Goal: Task Accomplishment & Management: Complete application form

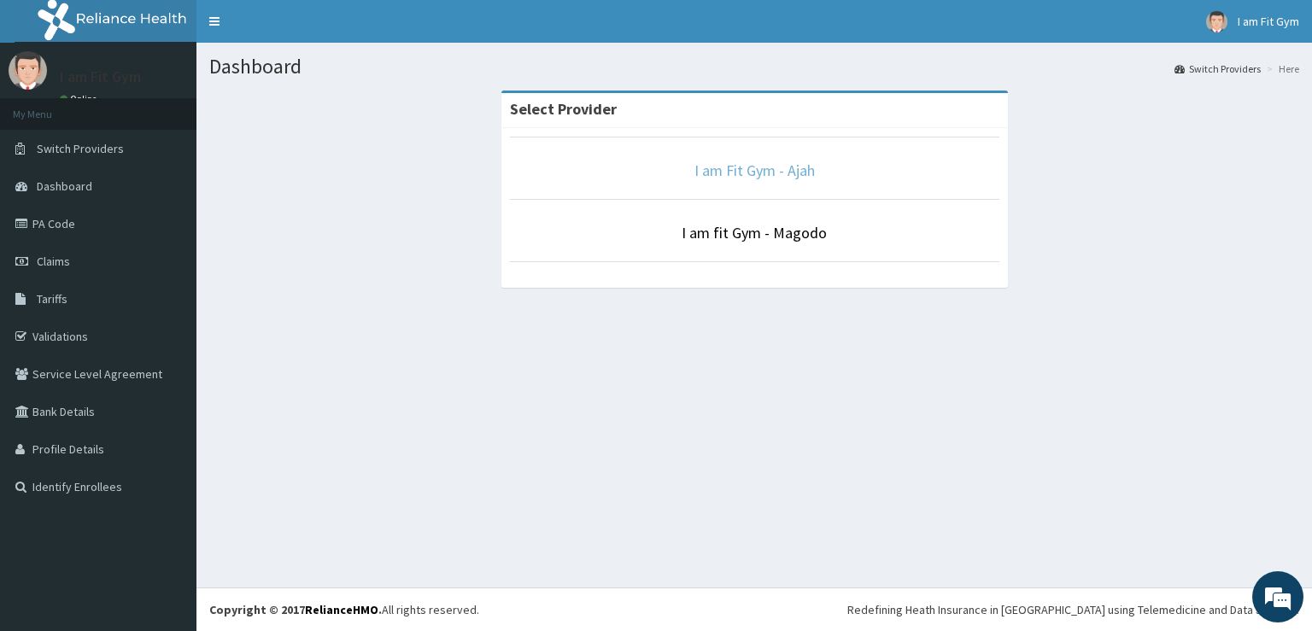
click at [779, 173] on link "I am Fit Gym - Ajah" at bounding box center [755, 171] width 120 height 20
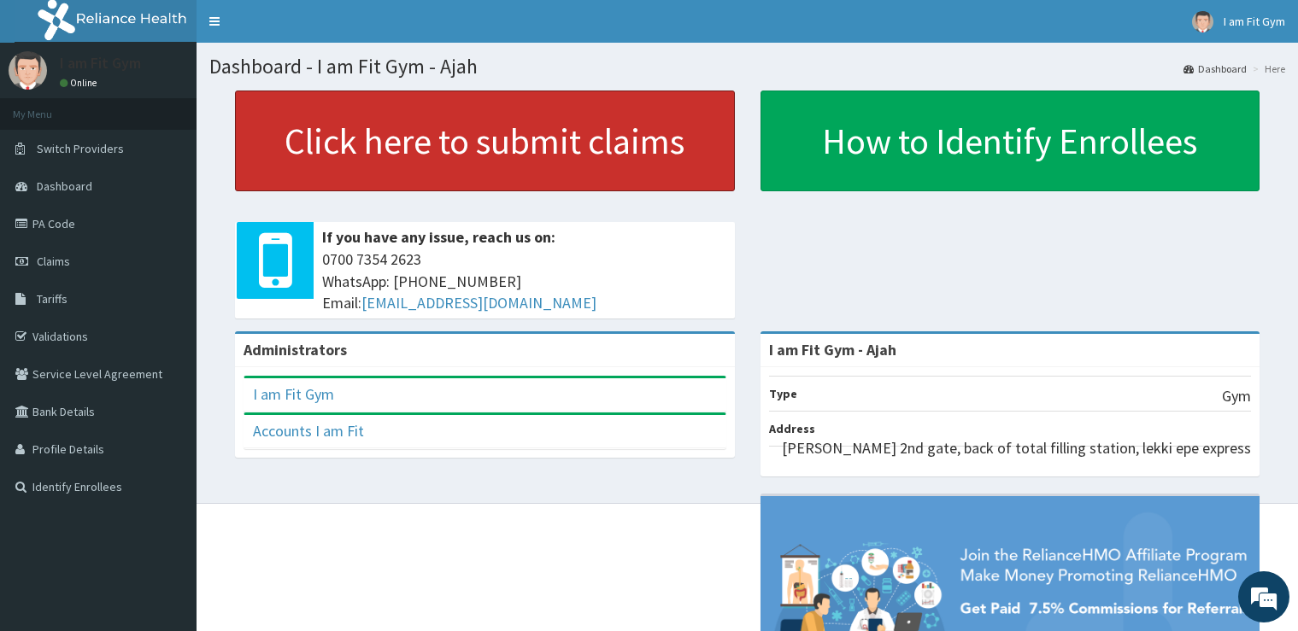
click at [666, 132] on link "Click here to submit claims" at bounding box center [485, 141] width 500 height 101
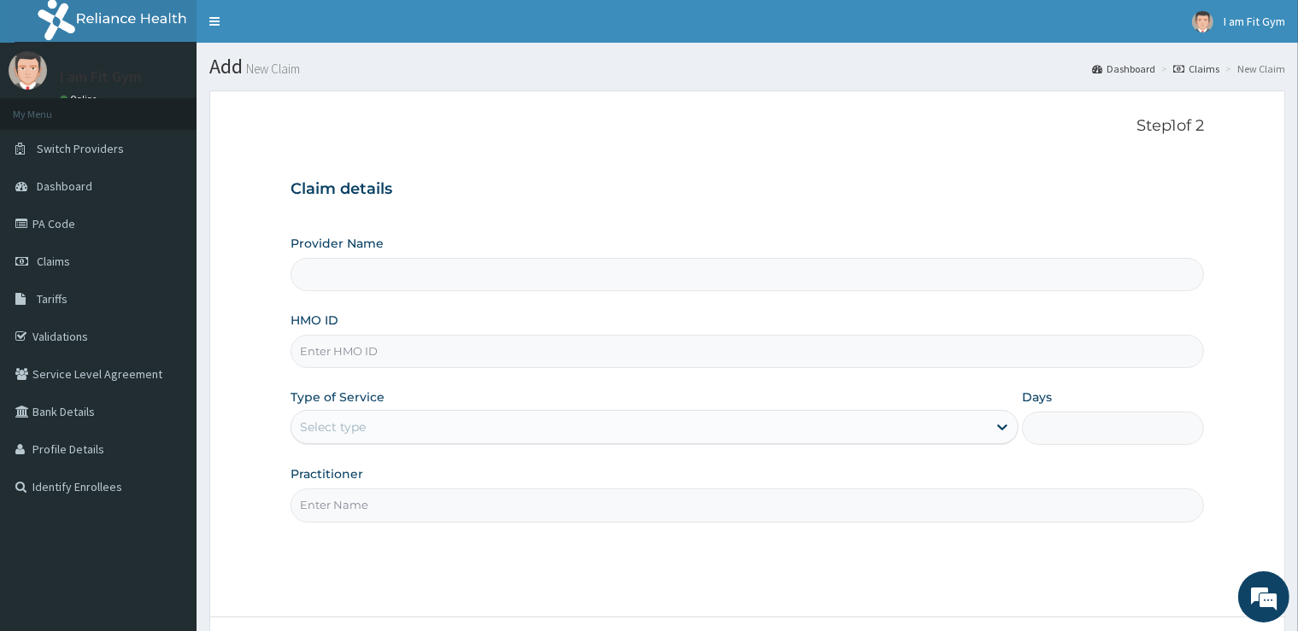
type input "I am Fit Gym - Ajah"
type input "1"
click at [394, 503] on input "Practitioner" at bounding box center [746, 505] width 912 height 33
type input "razzie"
click at [371, 347] on input "HMO ID" at bounding box center [746, 351] width 912 height 33
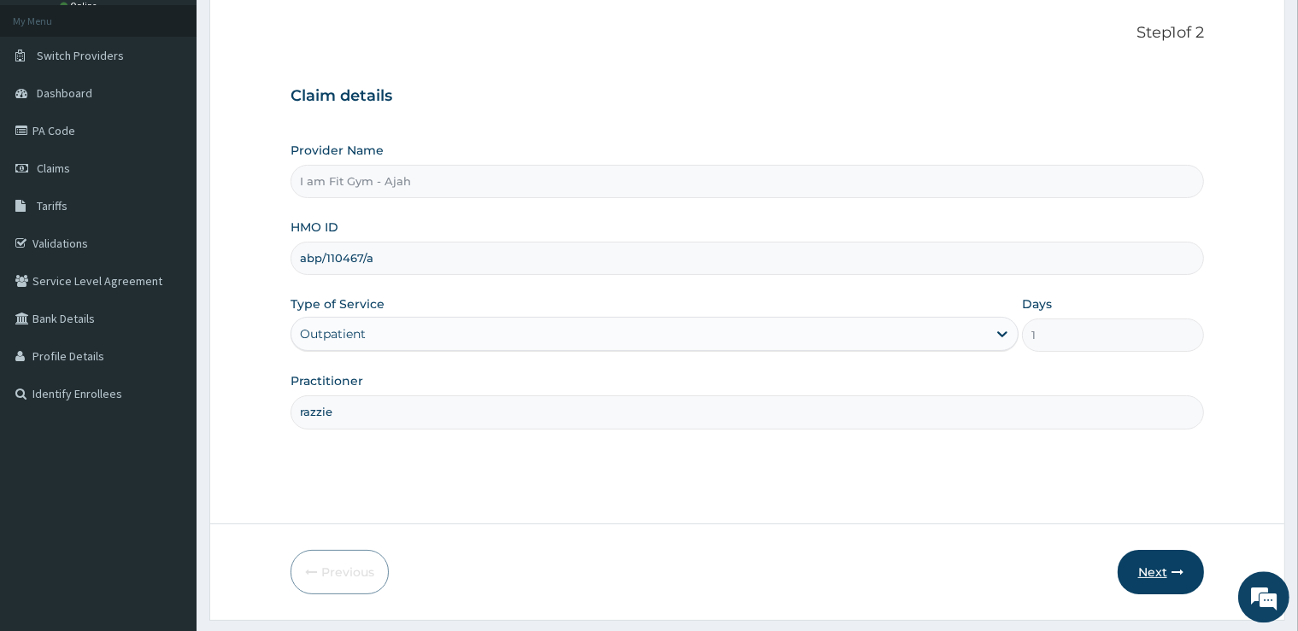
scroll to position [98, 0]
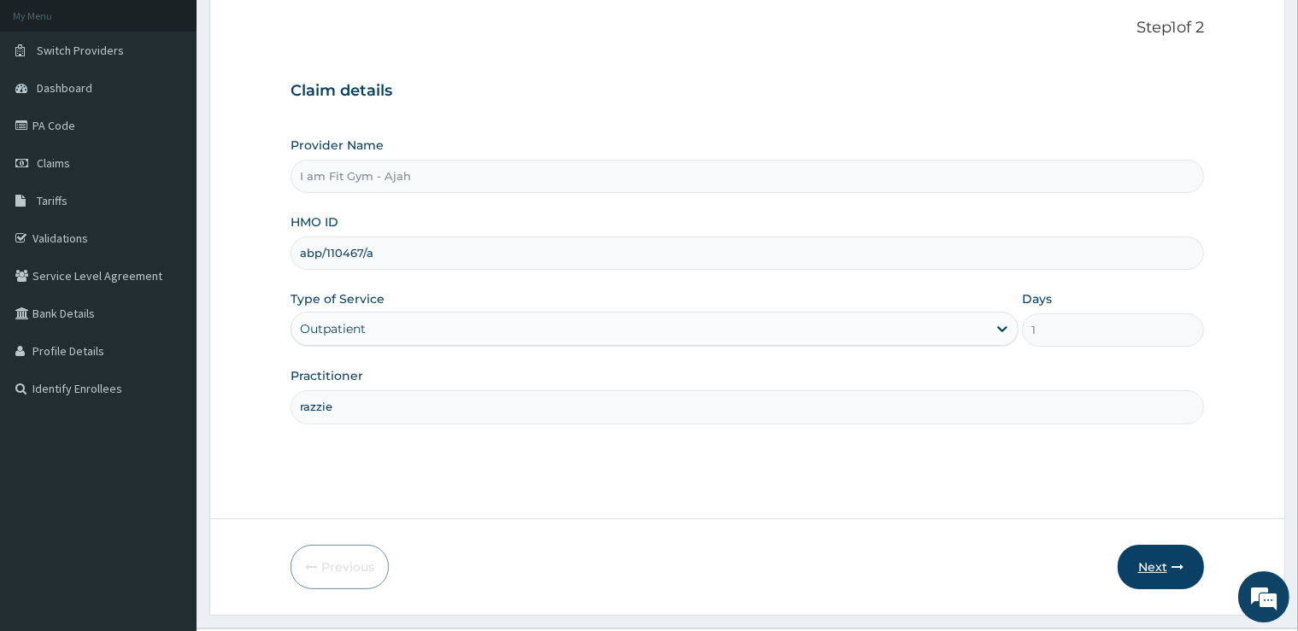
type input "abp/110467/a"
click at [1174, 569] on icon "button" at bounding box center [1177, 567] width 12 height 12
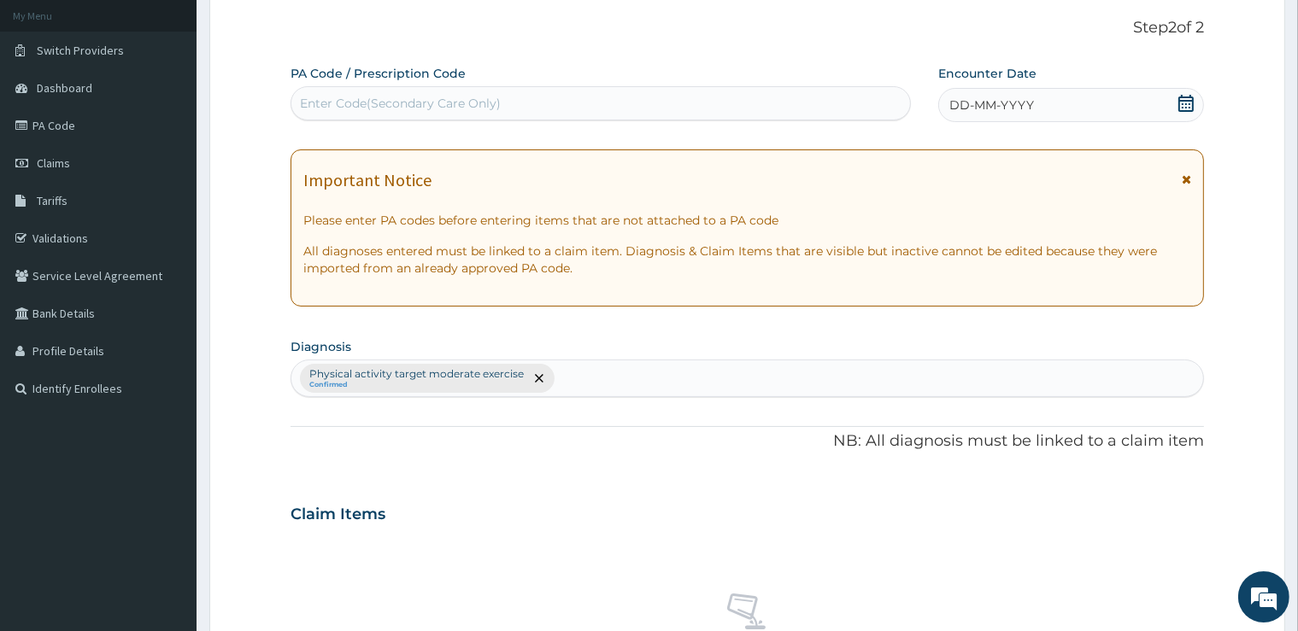
click at [1011, 108] on span "DD-MM-YYYY" at bounding box center [991, 105] width 85 height 17
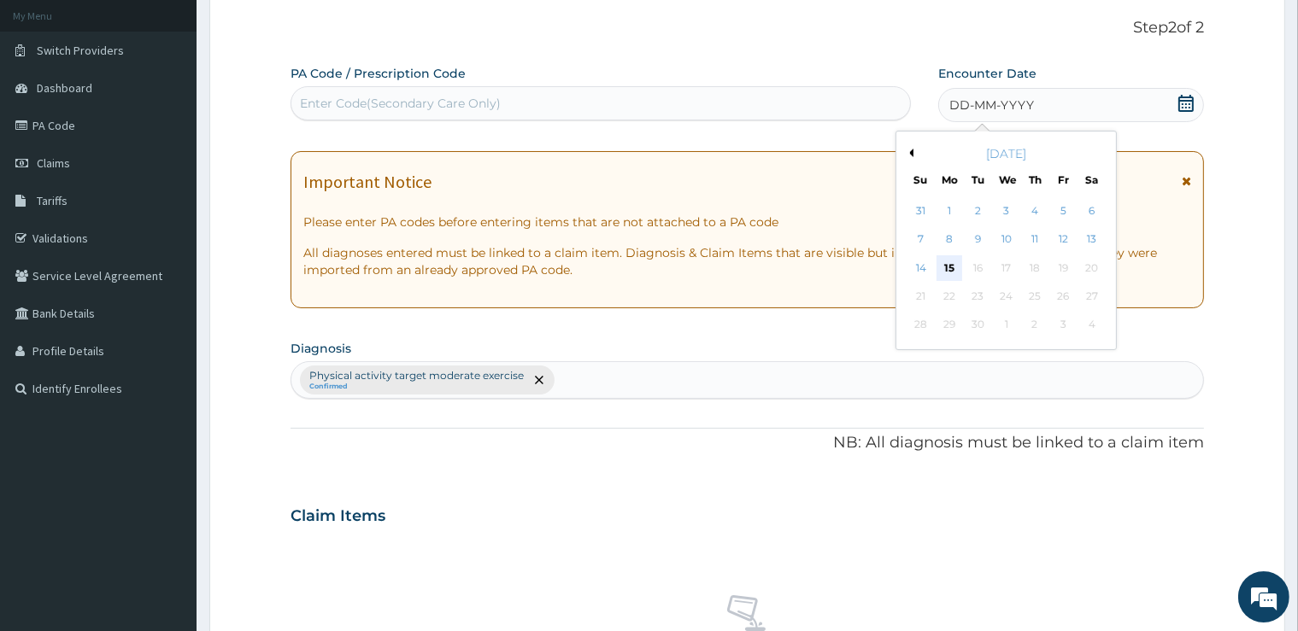
click at [956, 267] on div "15" at bounding box center [949, 268] width 26 height 26
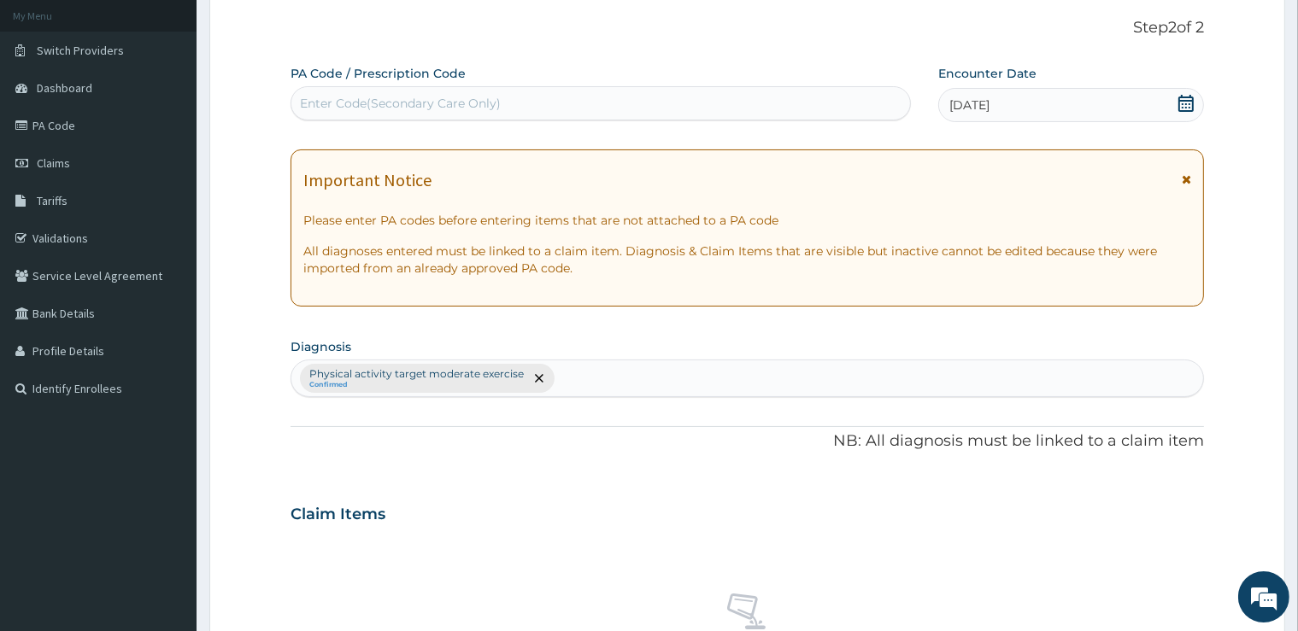
click at [859, 113] on div "Enter Code(Secondary Care Only)" at bounding box center [600, 103] width 619 height 27
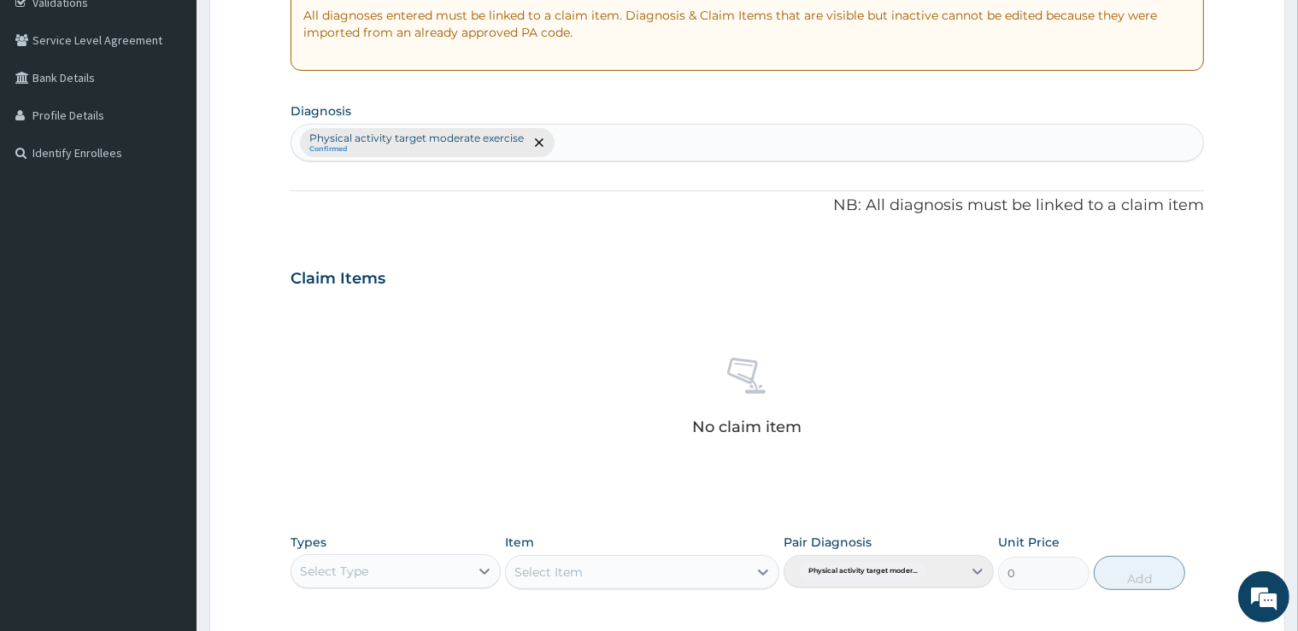
scroll to position [396, 0]
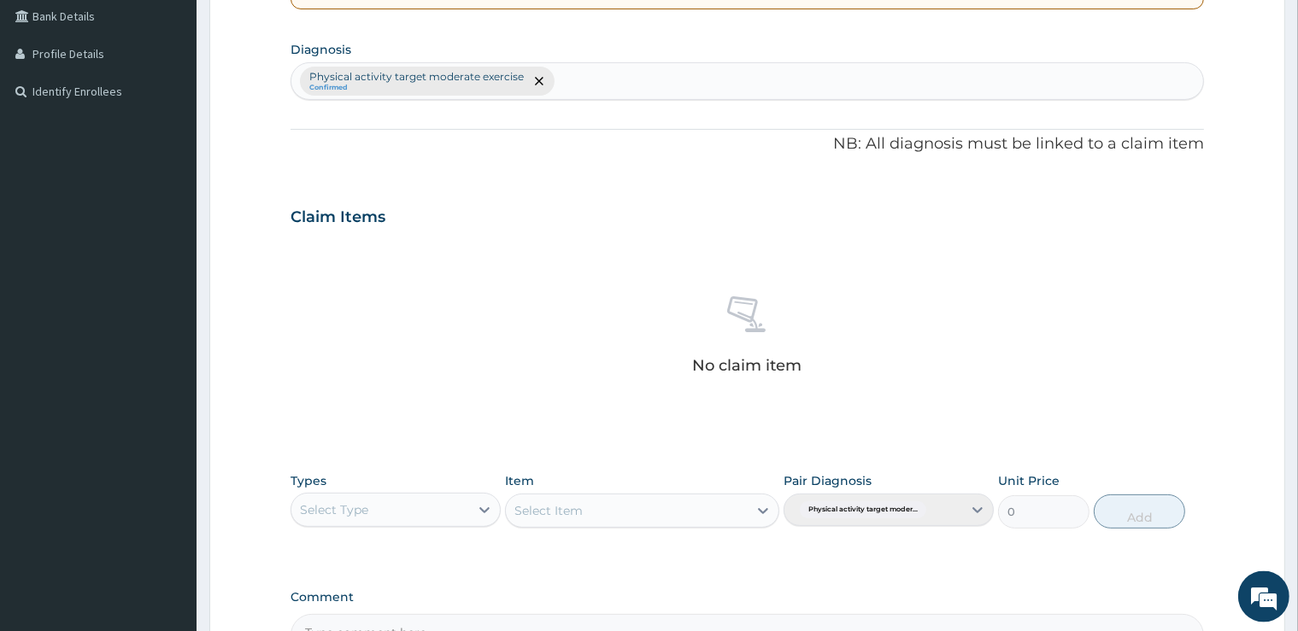
type input "PA/29D84D"
click at [446, 506] on div "Select Type" at bounding box center [380, 509] width 178 height 27
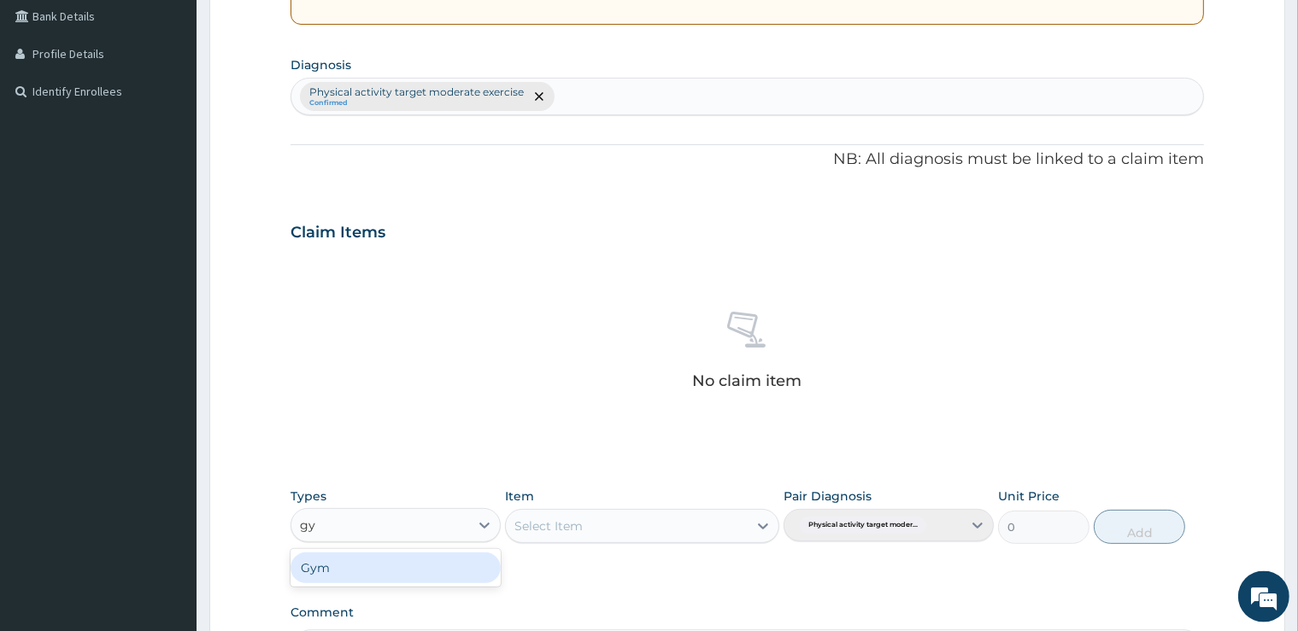
type input "gym"
click at [460, 560] on div "Gym" at bounding box center [395, 568] width 210 height 31
click at [542, 517] on div "Select Item" at bounding box center [642, 526] width 274 height 34
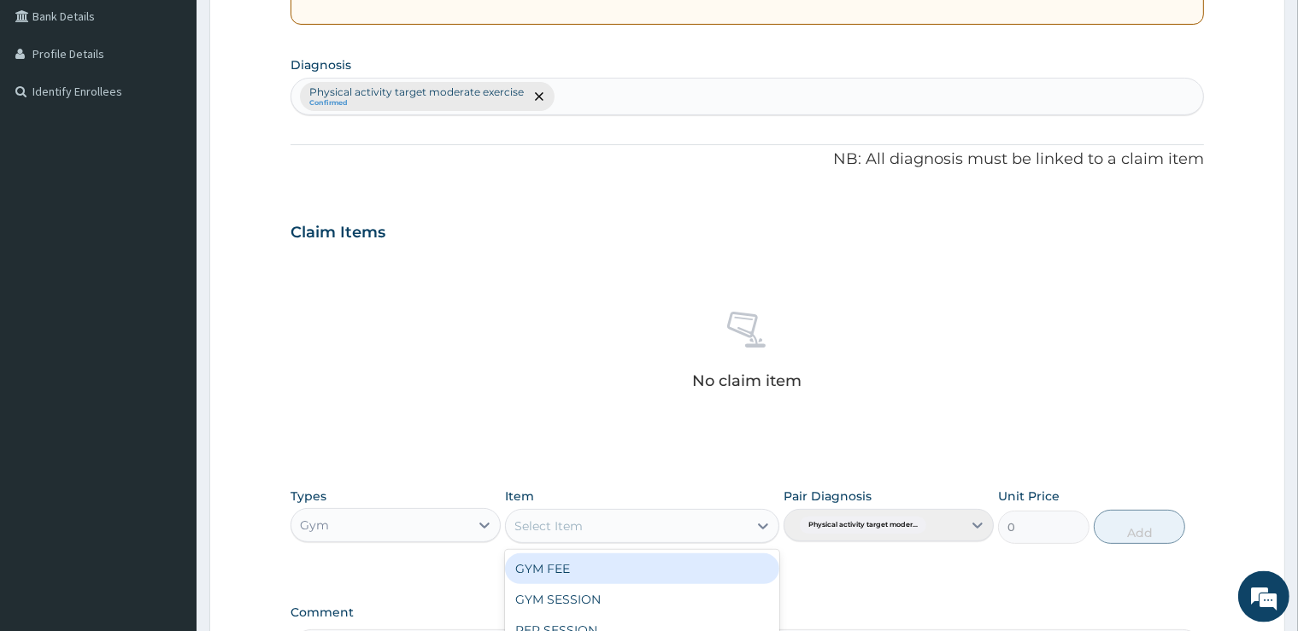
click at [545, 525] on div "Select Item" at bounding box center [548, 526] width 68 height 17
click at [557, 571] on div "GYM FEE" at bounding box center [642, 569] width 274 height 31
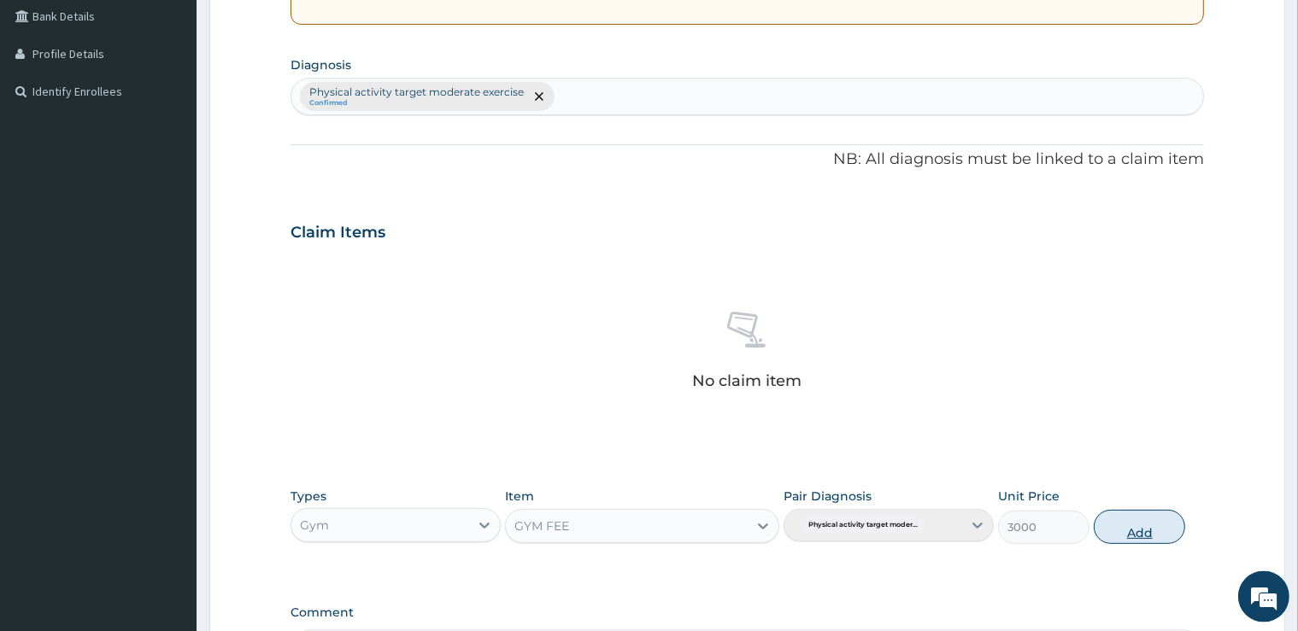
click at [1124, 530] on button "Add" at bounding box center [1139, 527] width 91 height 34
type input "0"
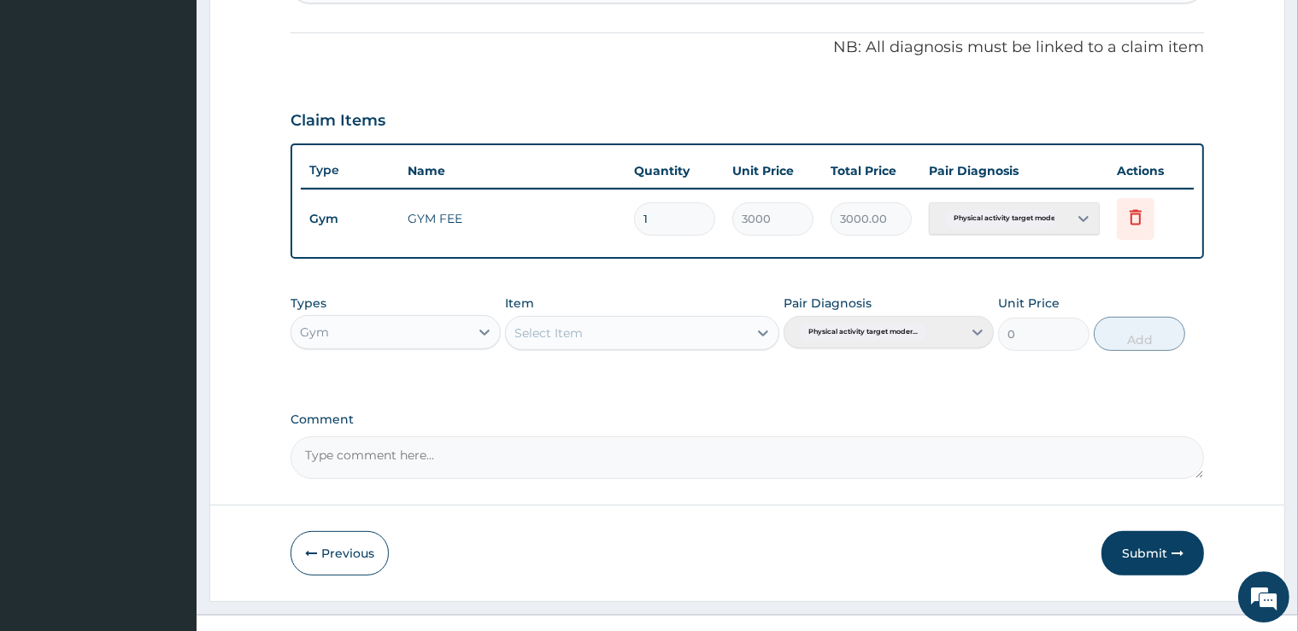
scroll to position [531, 0]
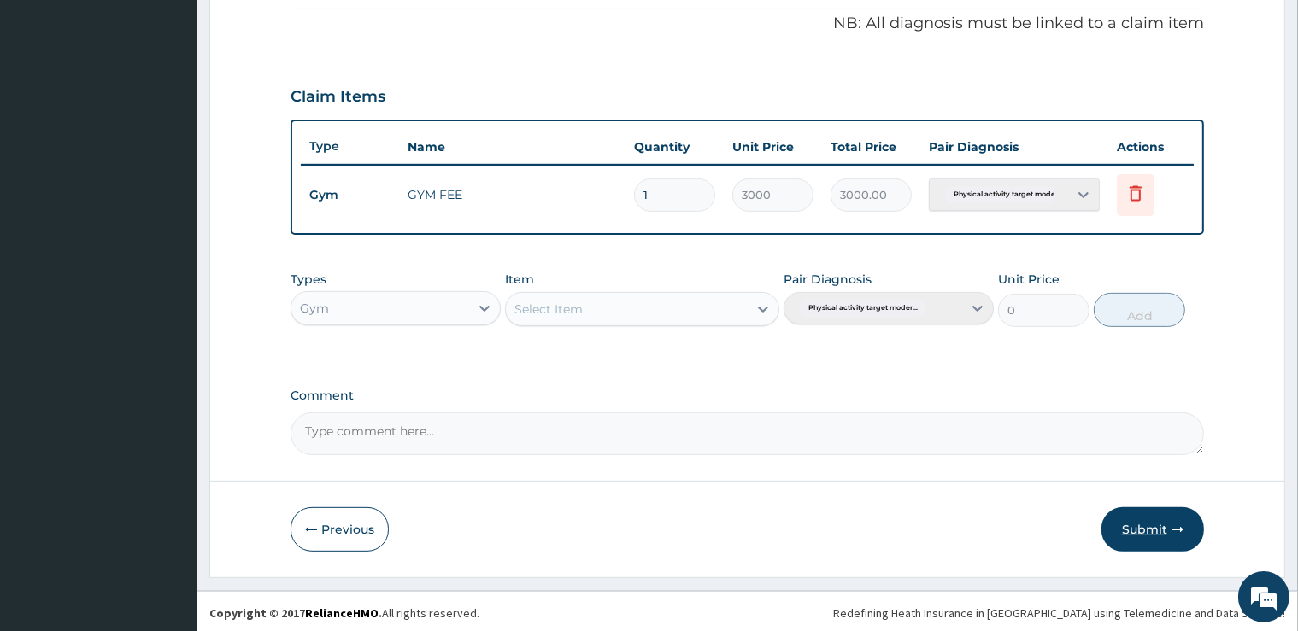
click at [1150, 525] on button "Submit" at bounding box center [1152, 529] width 103 height 44
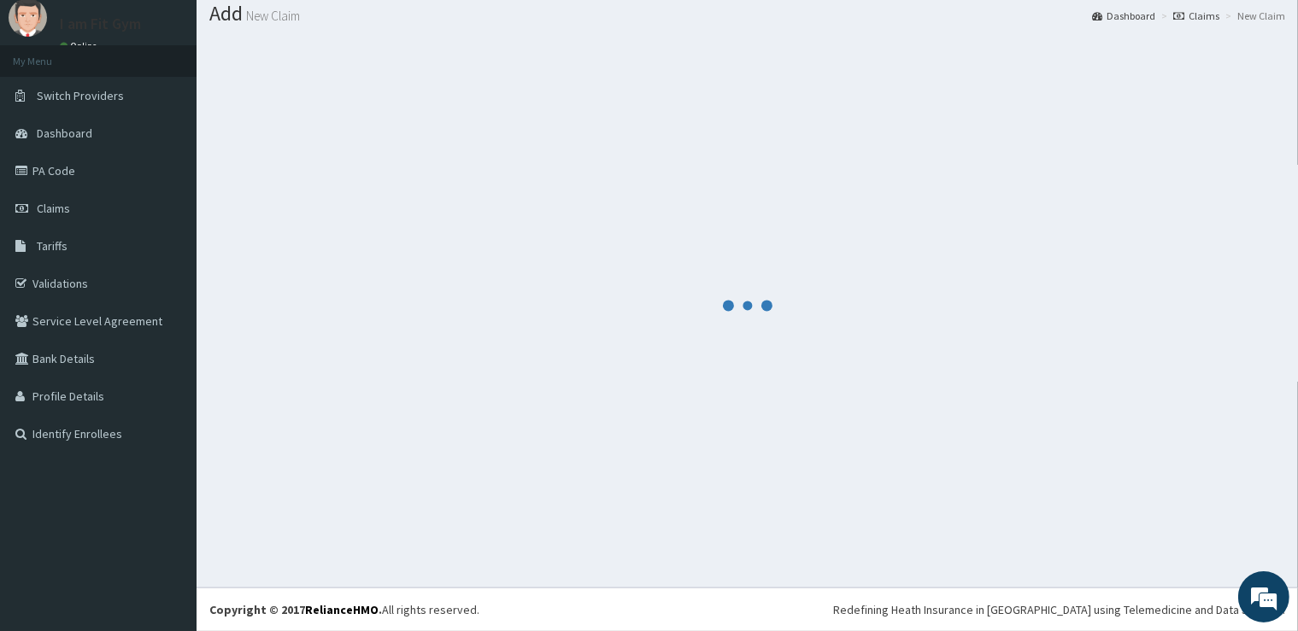
scroll to position [52, 0]
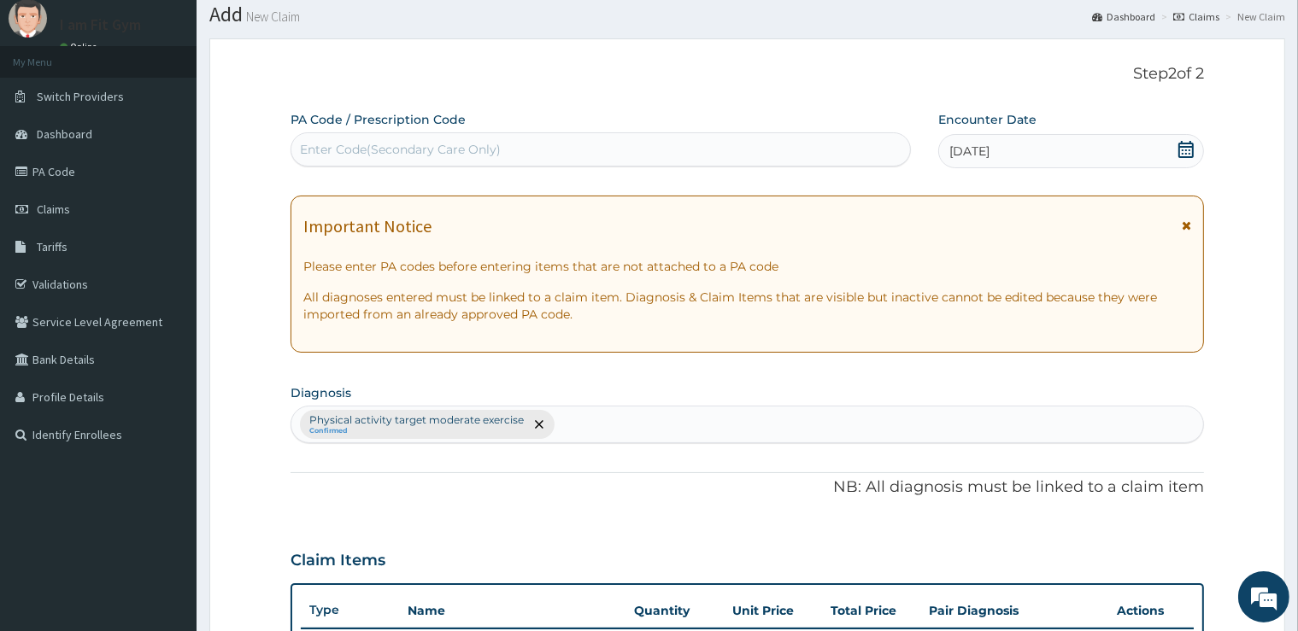
click at [764, 140] on div "Enter Code(Secondary Care Only)" at bounding box center [600, 149] width 619 height 27
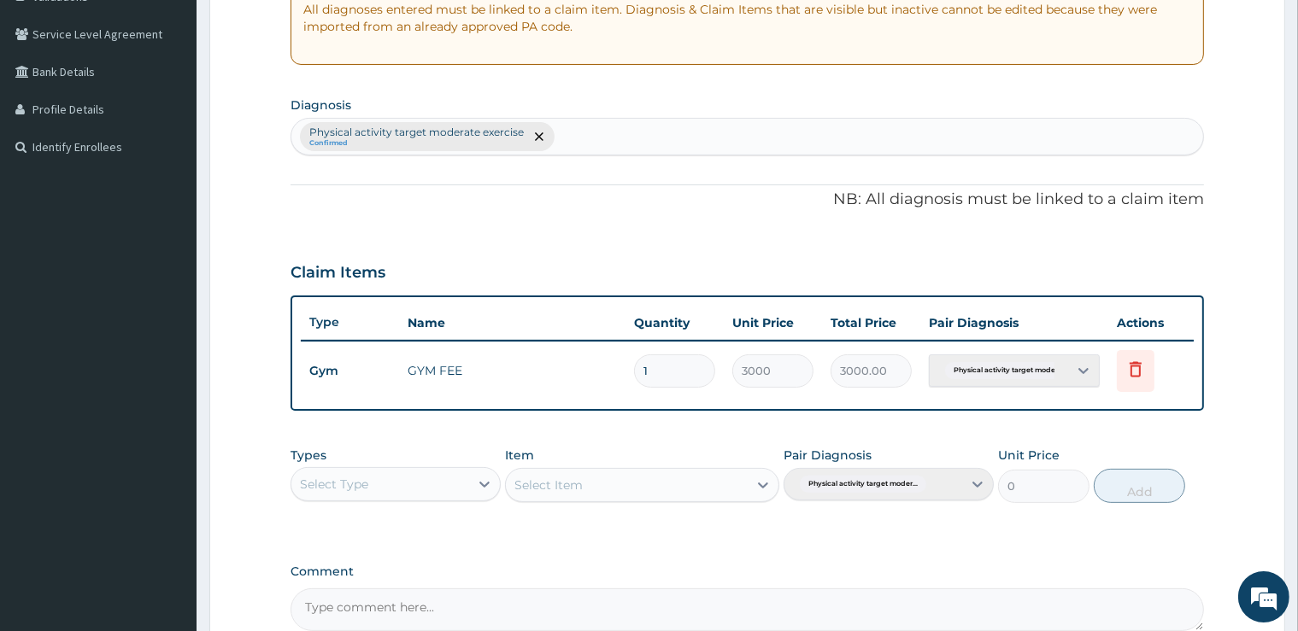
scroll to position [356, 0]
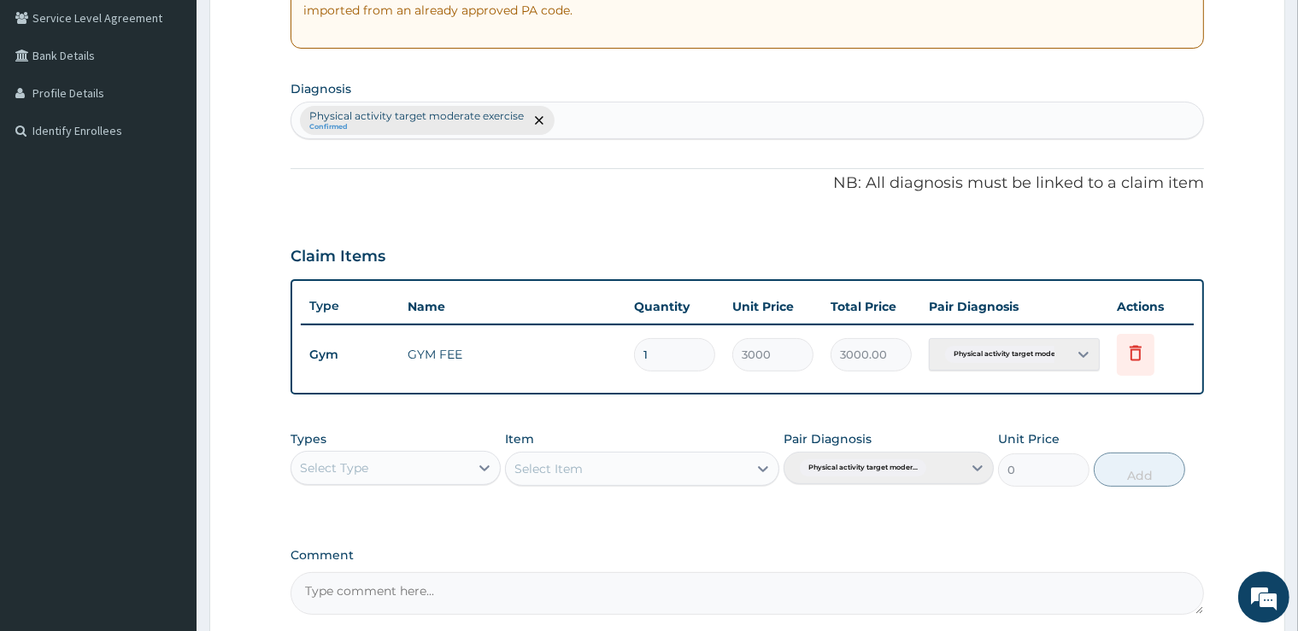
type input "PA/29D84D"
click at [370, 471] on div "Select Type" at bounding box center [380, 468] width 178 height 27
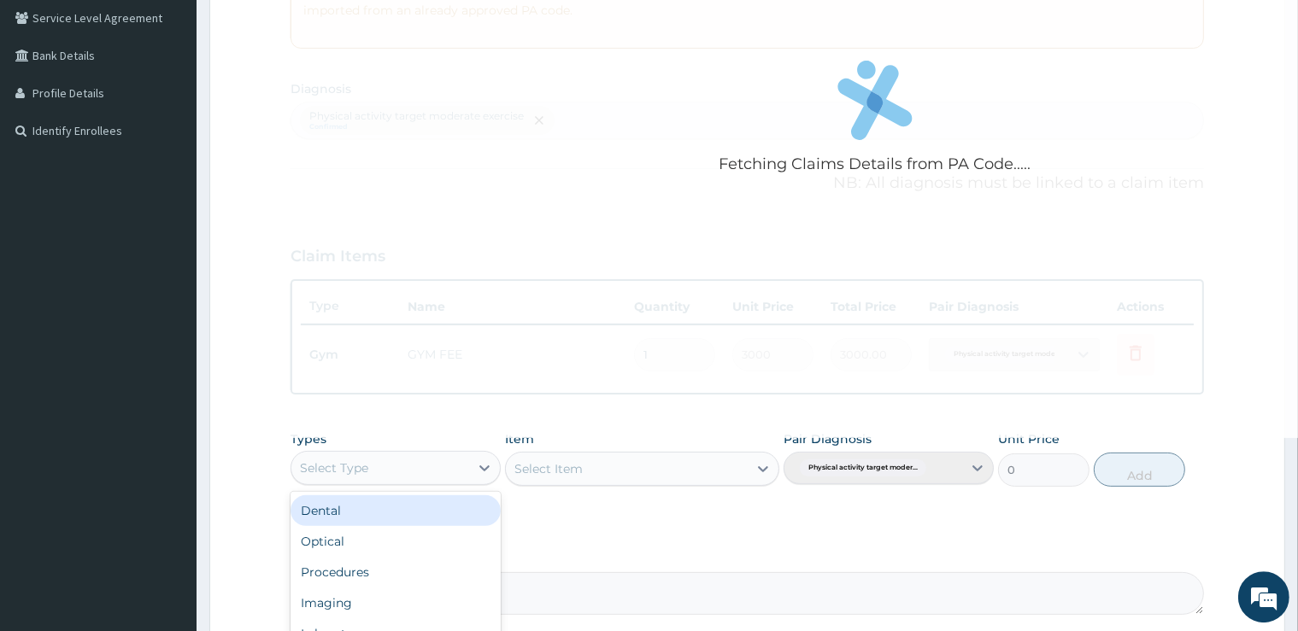
type input "g"
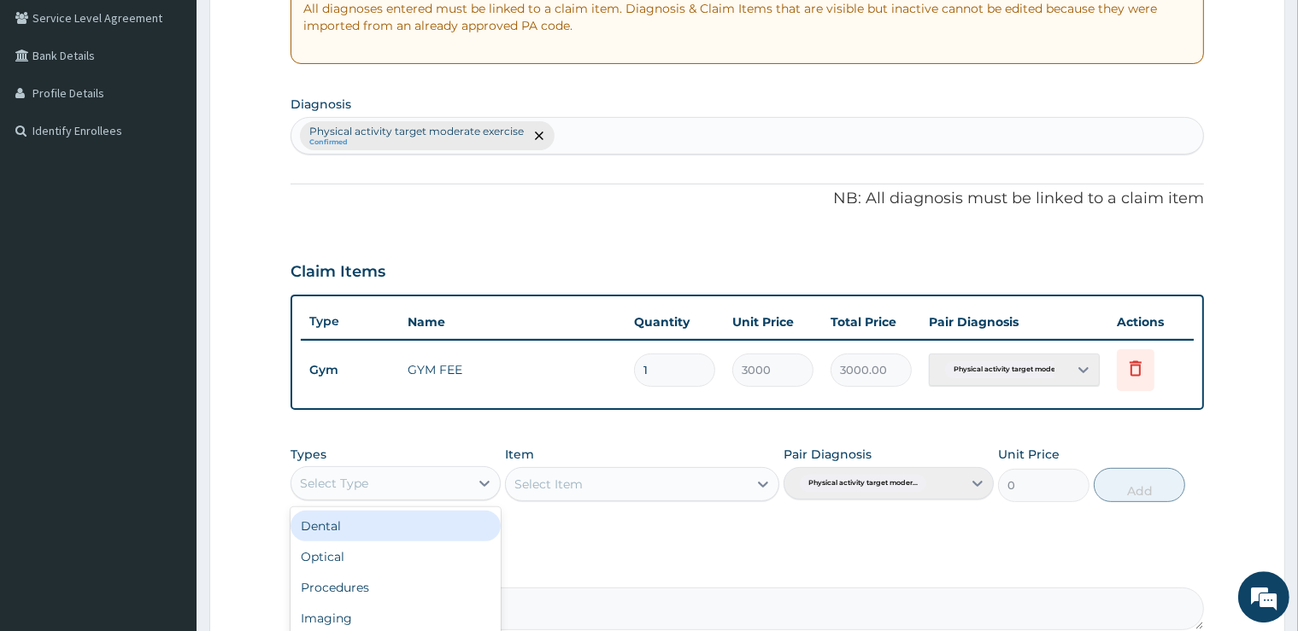
click at [361, 486] on div "Select Type" at bounding box center [334, 483] width 68 height 17
type input "gym"
click at [367, 521] on div "Gym" at bounding box center [395, 526] width 210 height 31
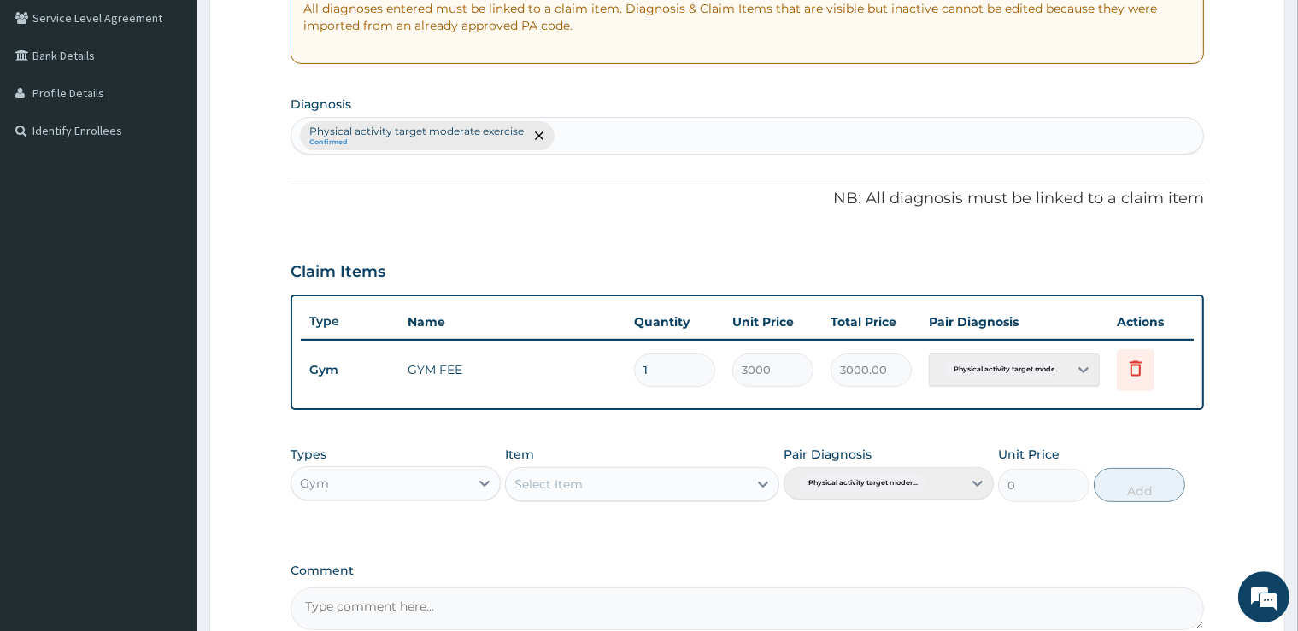
click at [557, 485] on div "Select Item" at bounding box center [548, 484] width 68 height 17
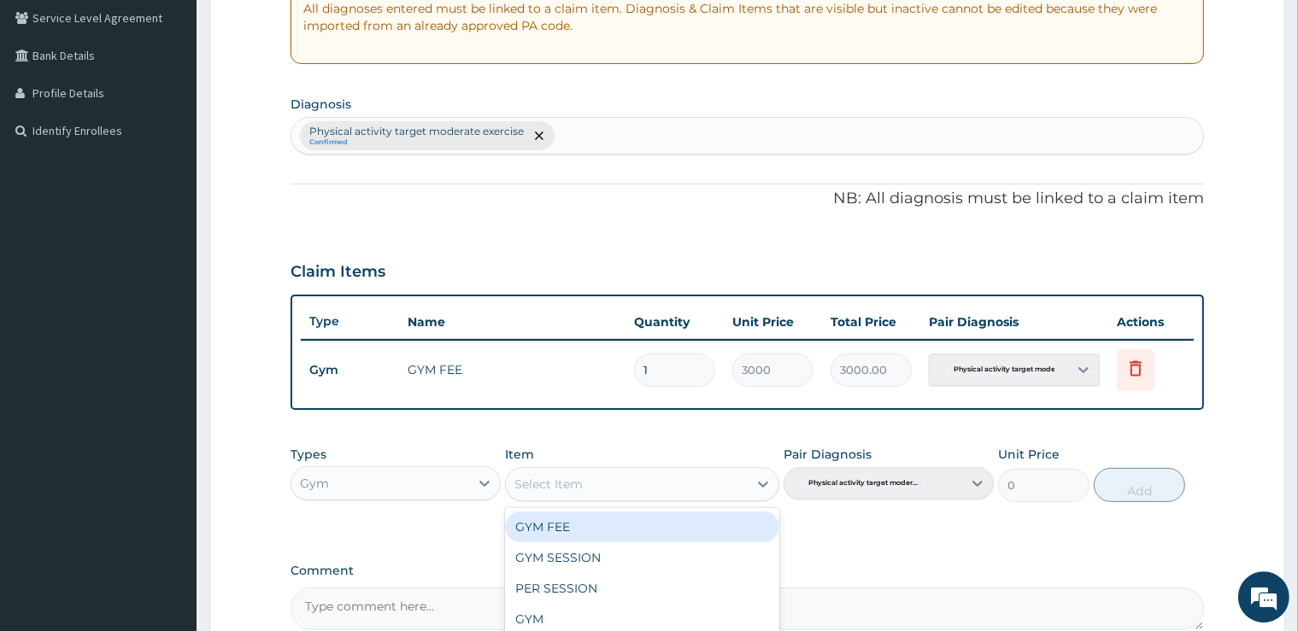
click at [572, 525] on div "GYM FEE" at bounding box center [642, 527] width 274 height 31
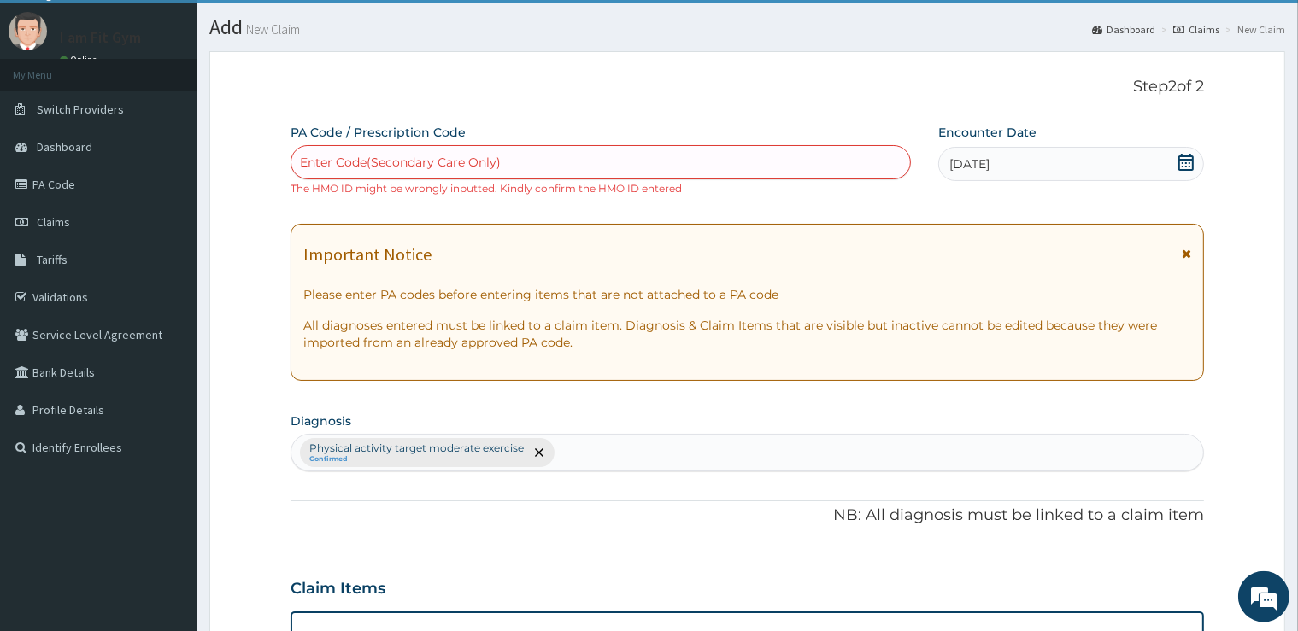
scroll to position [0, 0]
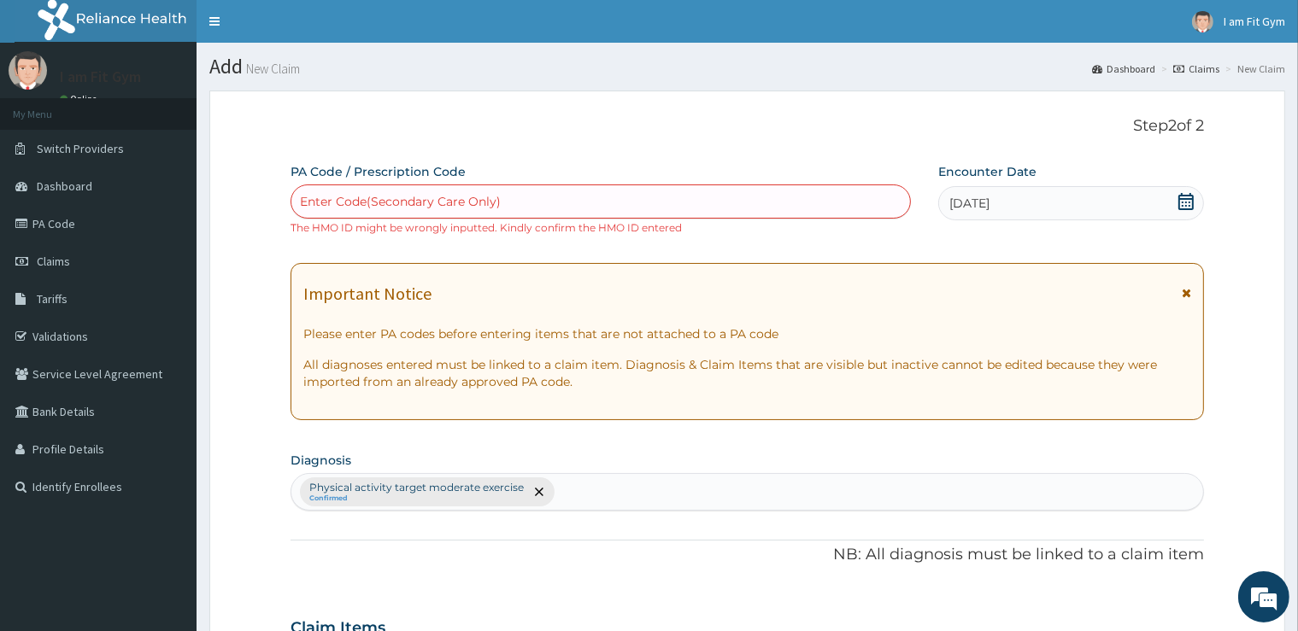
click at [616, 211] on div "Enter Code(Secondary Care Only)" at bounding box center [600, 201] width 619 height 27
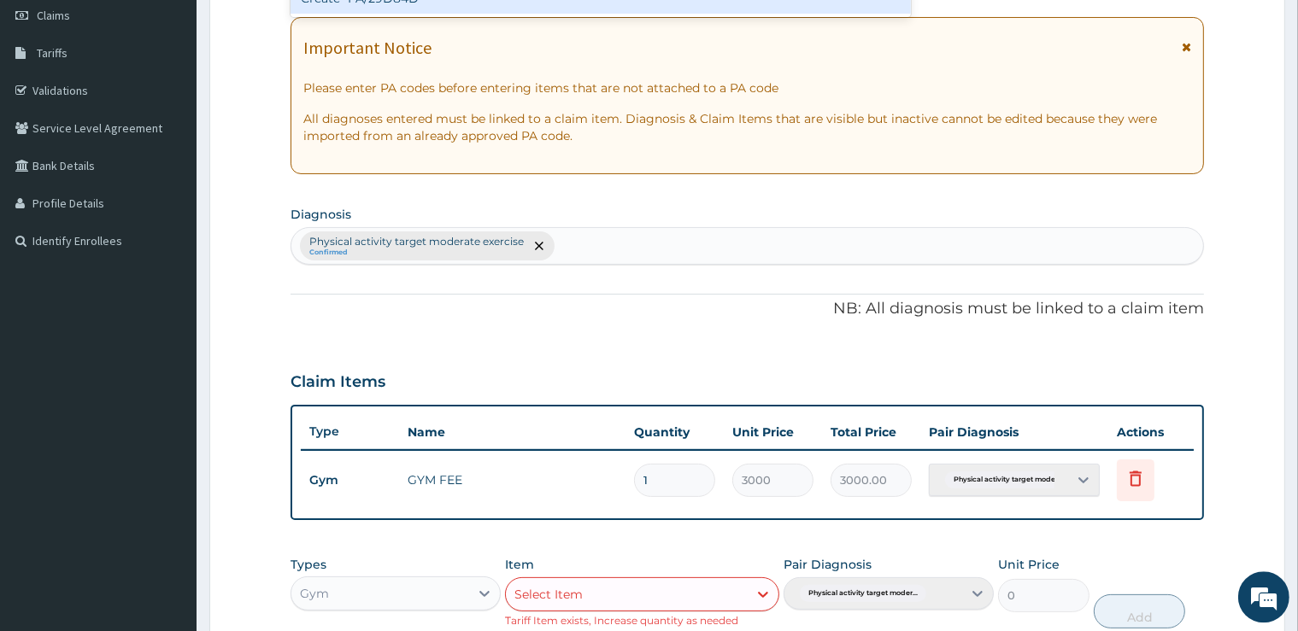
scroll to position [359, 0]
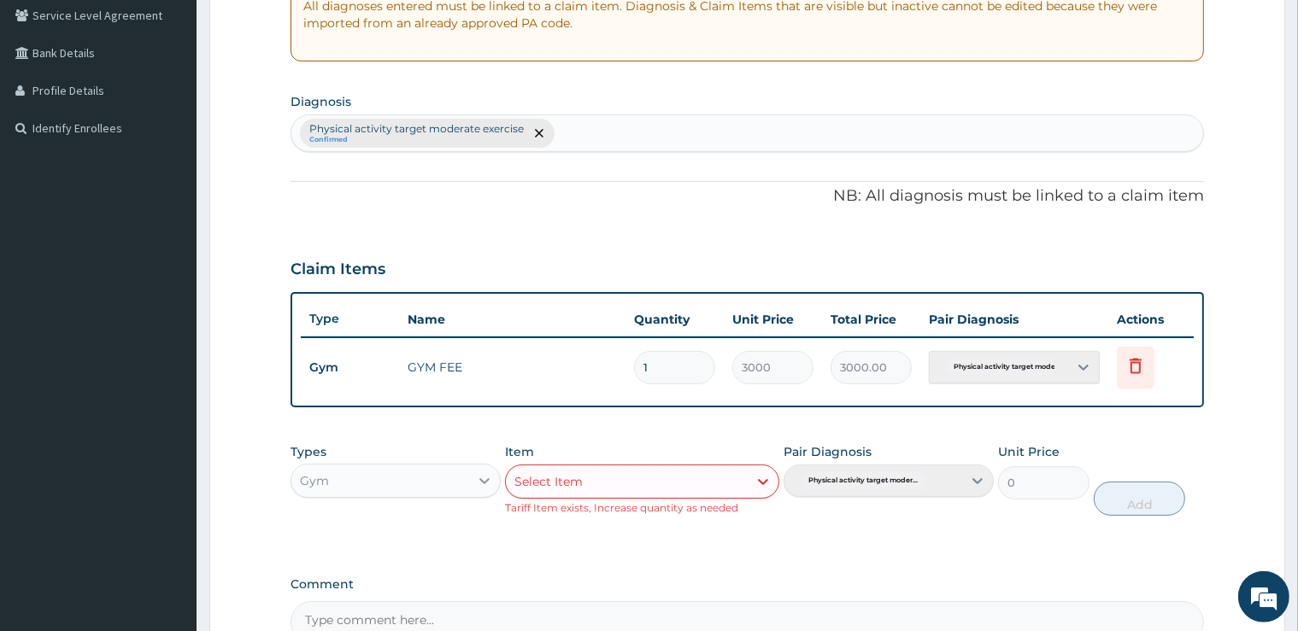
type input "PA/29D84D"
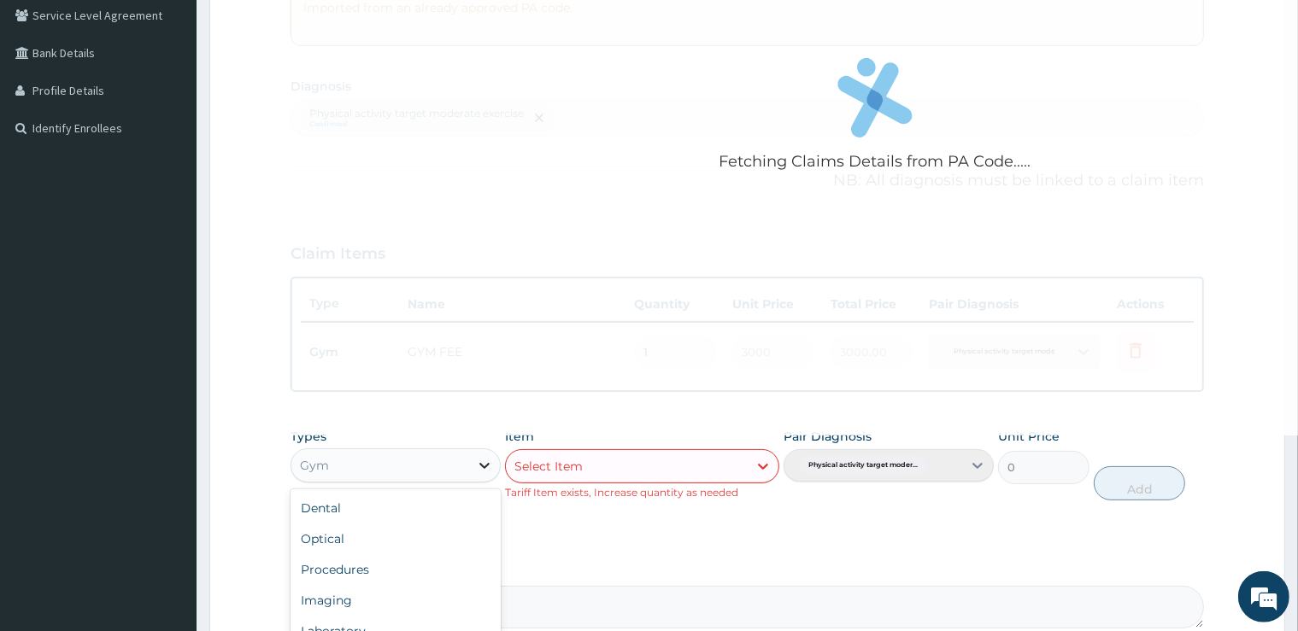
click at [477, 473] on div at bounding box center [484, 465] width 31 height 31
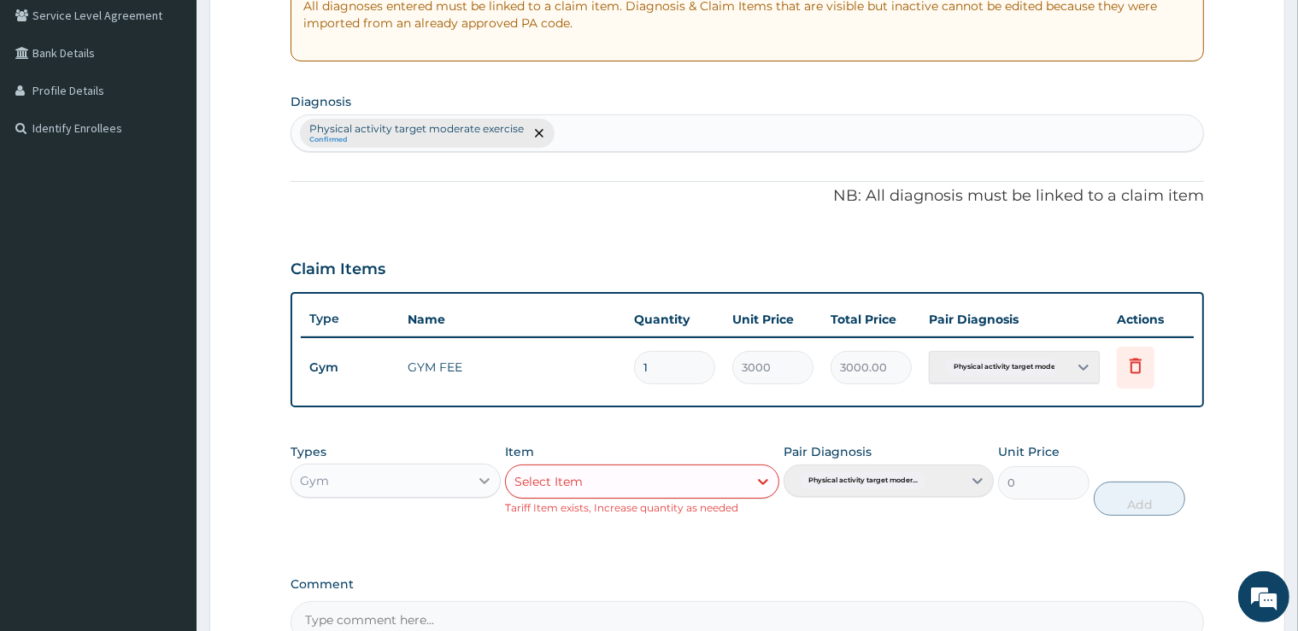
type input "0.00"
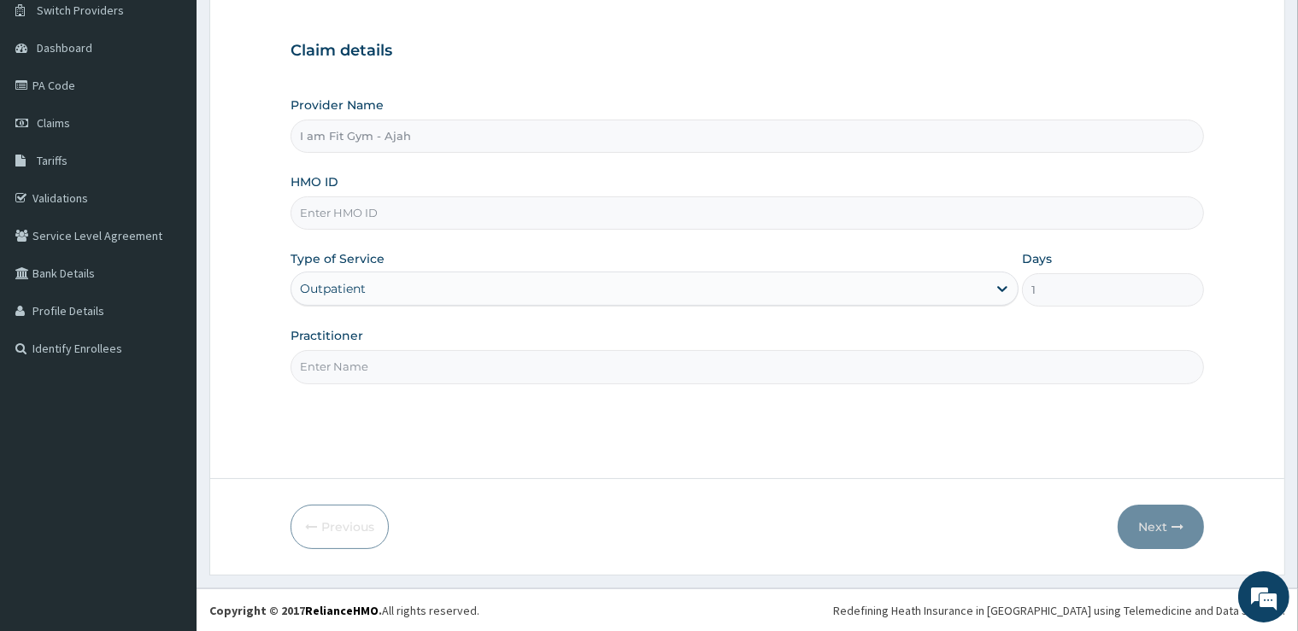
scroll to position [138, 0]
click at [436, 371] on input "Practitioner" at bounding box center [746, 366] width 912 height 33
type input "razzie"
click at [398, 226] on input "HMO ID" at bounding box center [746, 212] width 912 height 33
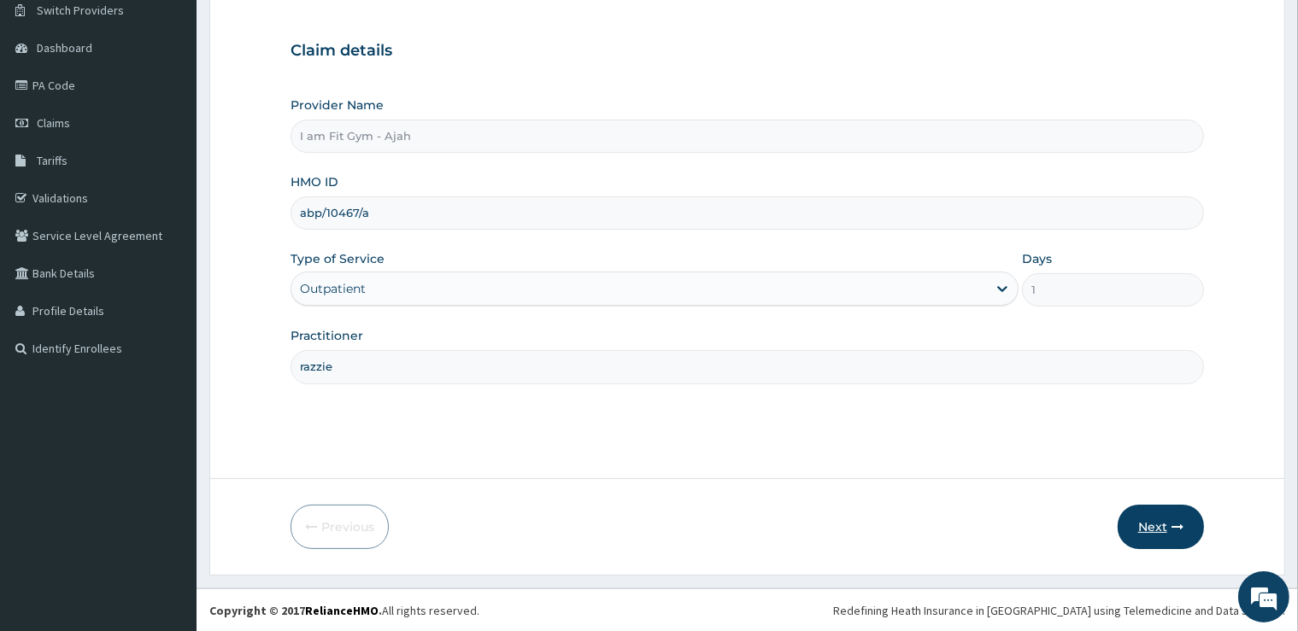
type input "abp/10467/a"
click at [1195, 519] on button "Next" at bounding box center [1160, 527] width 86 height 44
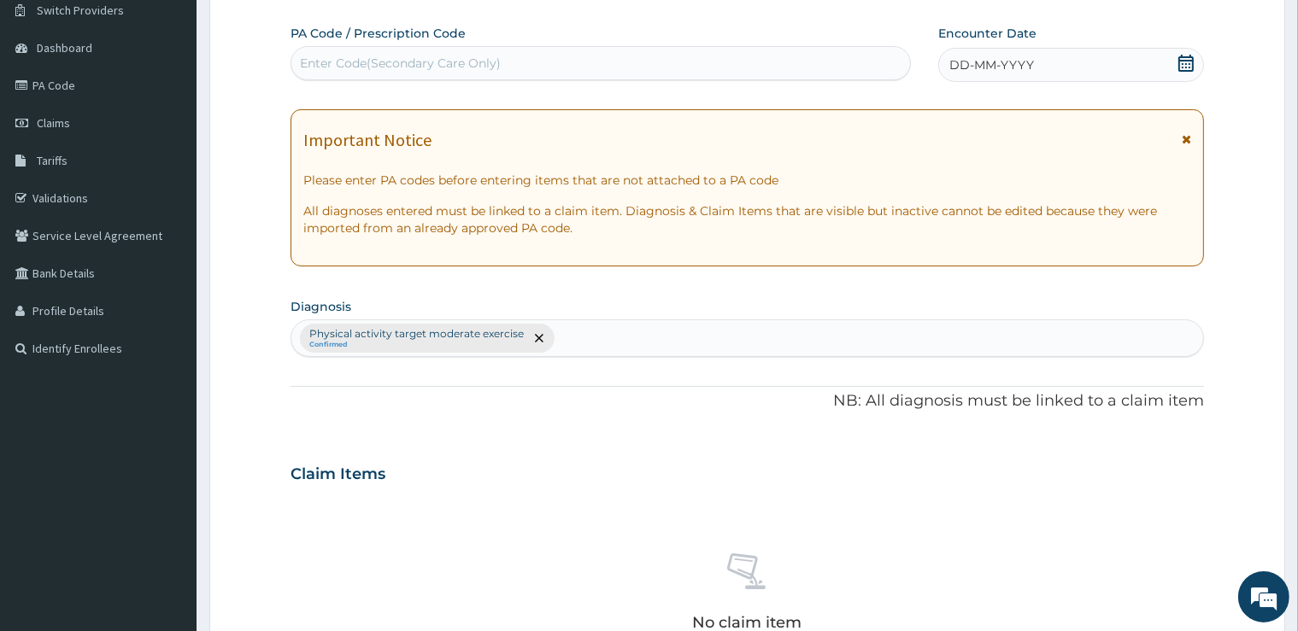
click at [1050, 60] on div "DD-MM-YYYY" at bounding box center [1071, 65] width 266 height 34
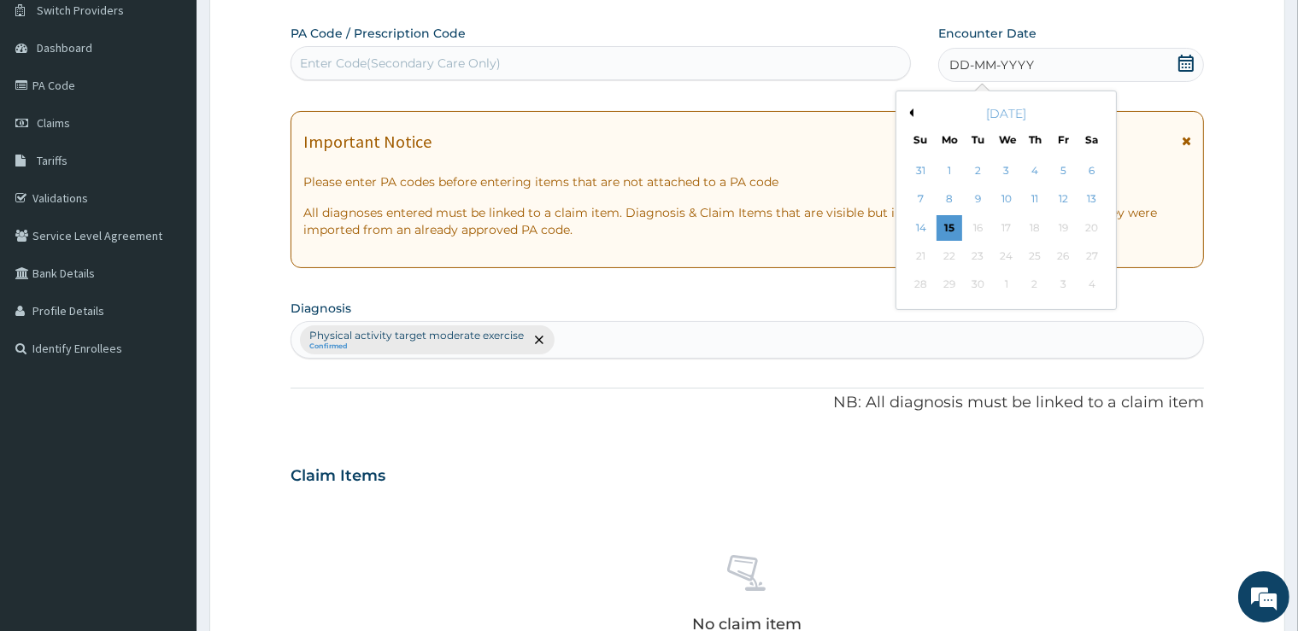
drag, startPoint x: 944, startPoint y: 220, endPoint x: 911, endPoint y: 160, distance: 68.5
click at [942, 220] on div "15" at bounding box center [949, 228] width 26 height 26
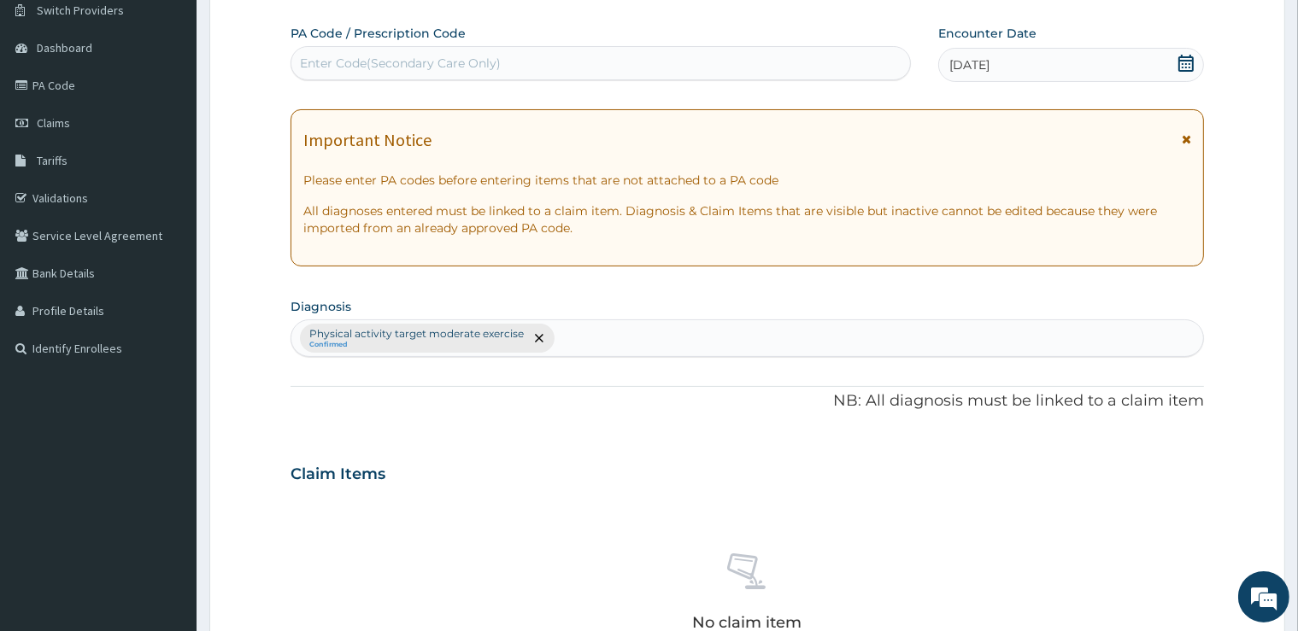
click at [836, 66] on div "Enter Code(Secondary Care Only)" at bounding box center [600, 63] width 619 height 27
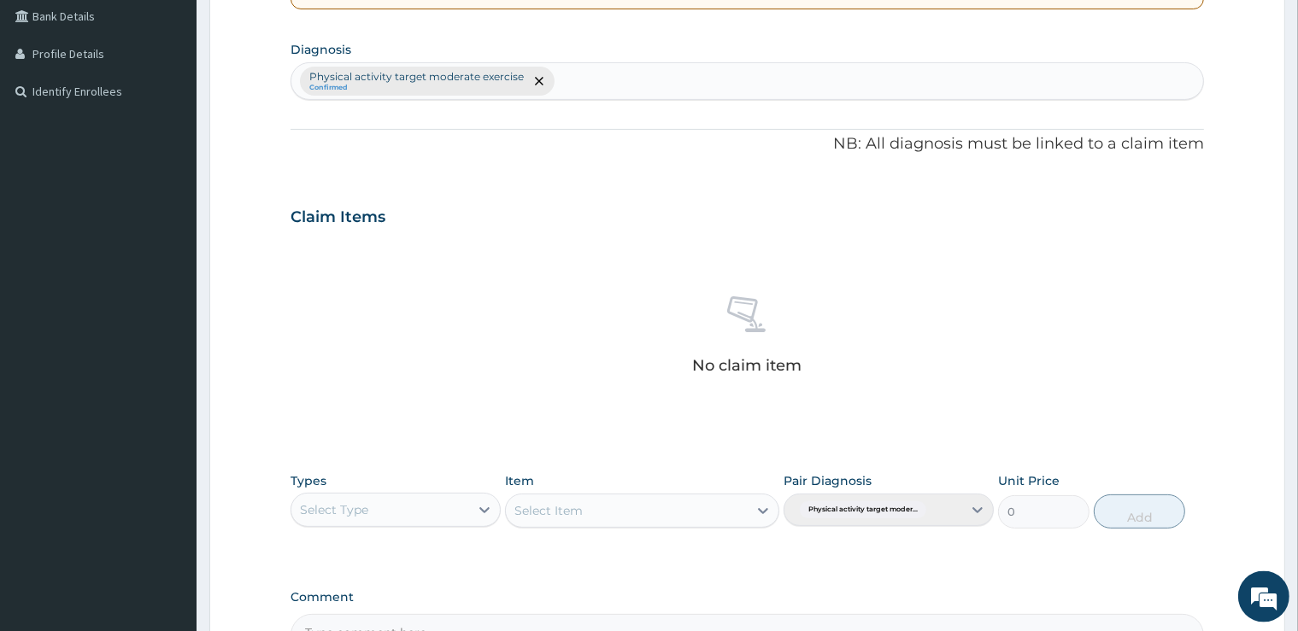
scroll to position [540, 0]
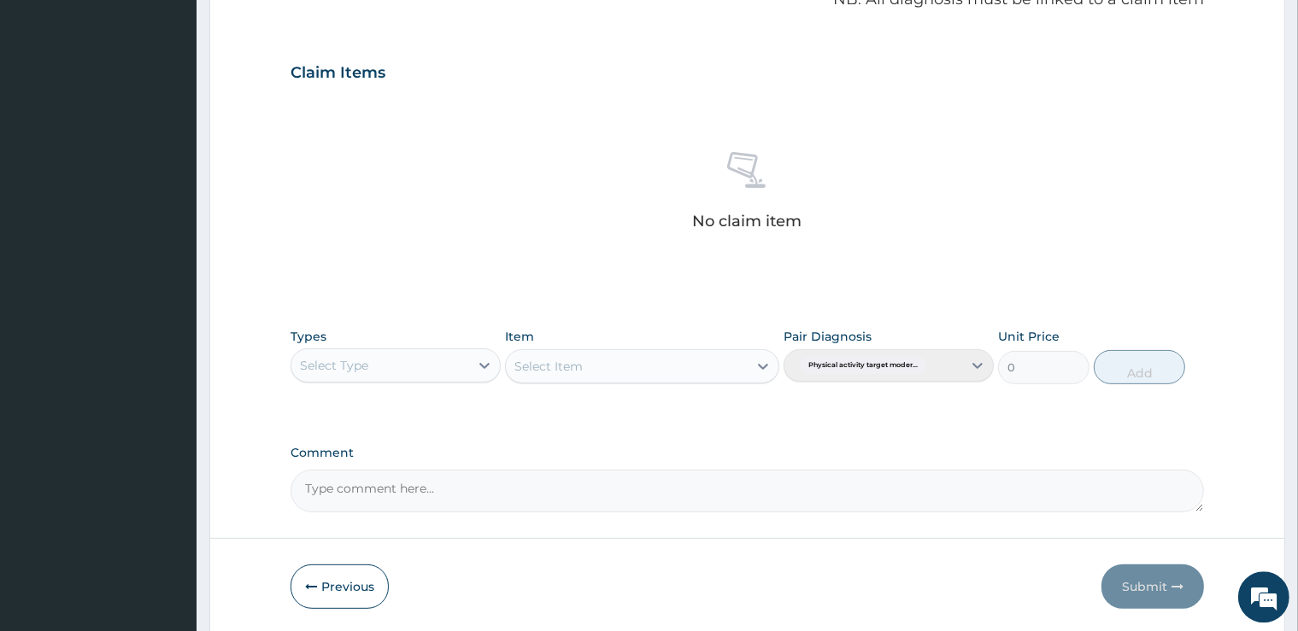
type input "PA/29D84D"
click at [340, 367] on div "Select Type" at bounding box center [334, 365] width 68 height 17
type input "gym"
click at [343, 410] on div "Gym" at bounding box center [395, 408] width 210 height 31
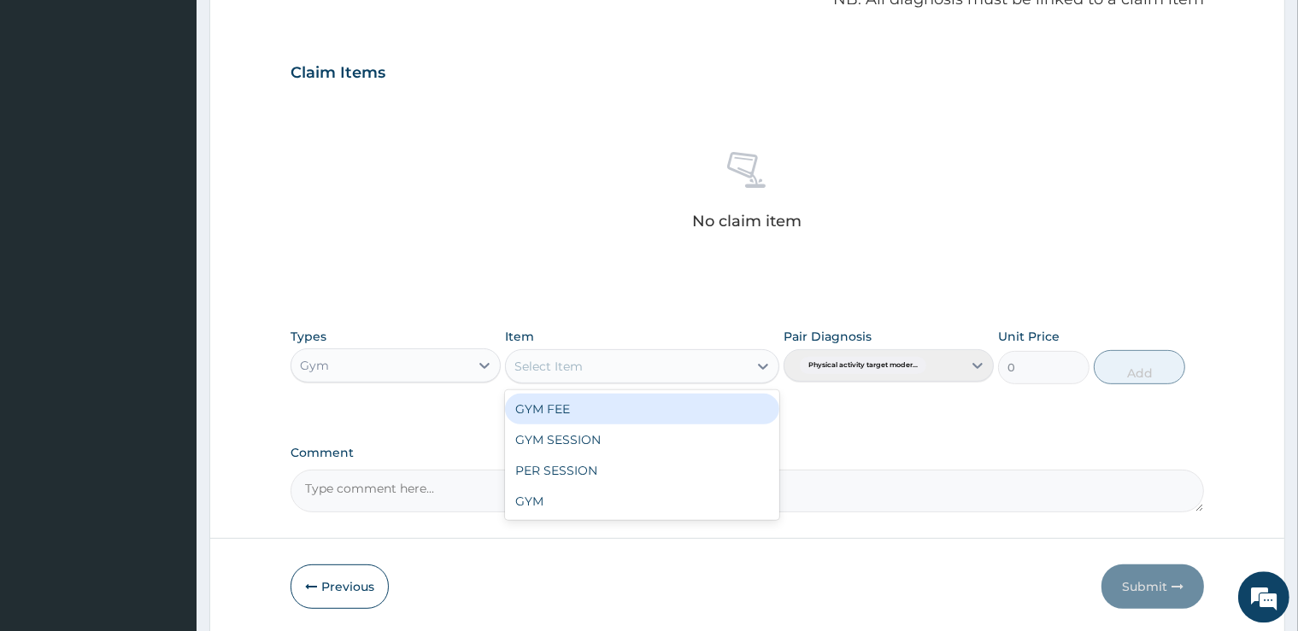
click at [602, 367] on div "Select Item" at bounding box center [627, 366] width 242 height 27
click at [602, 413] on div "GYM FEE" at bounding box center [642, 409] width 274 height 31
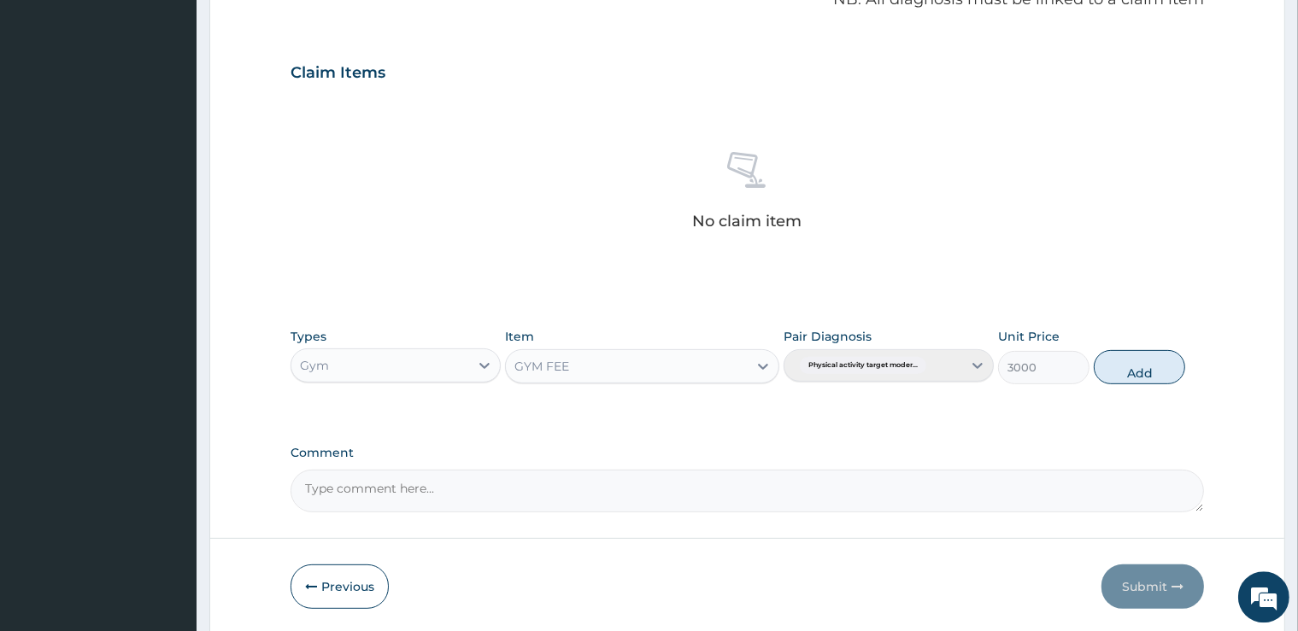
drag, startPoint x: 1112, startPoint y: 366, endPoint x: 1101, endPoint y: 403, distance: 39.2
click at [1112, 366] on button "Add" at bounding box center [1139, 367] width 91 height 34
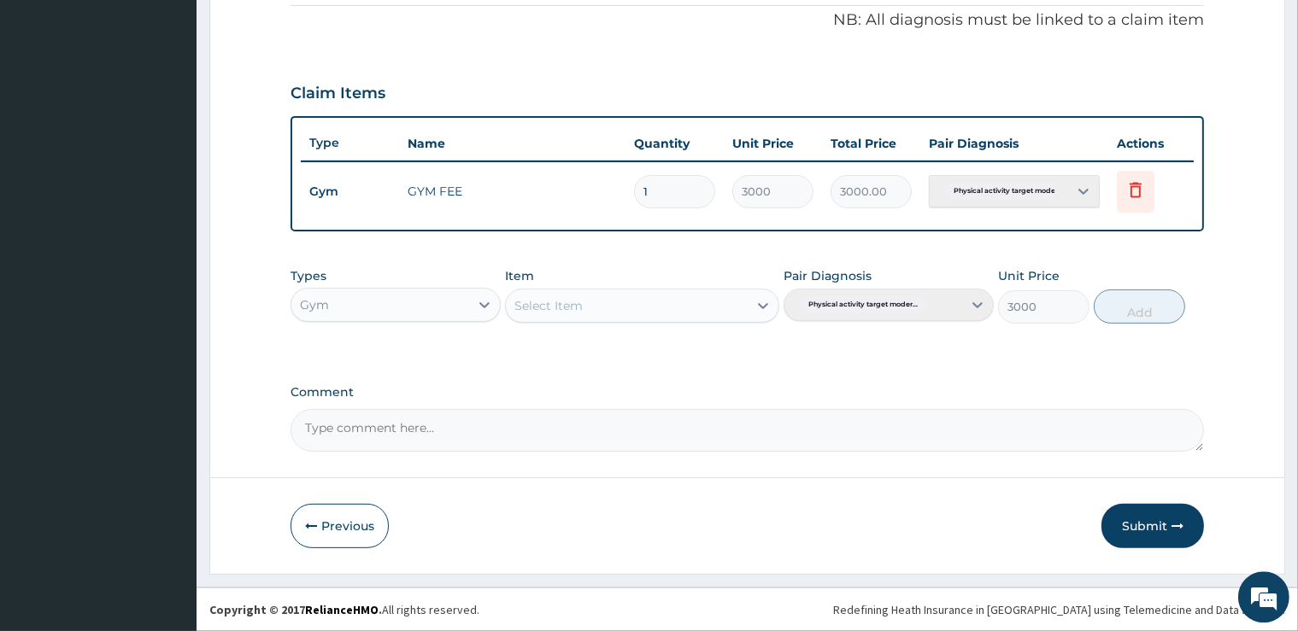
type input "0"
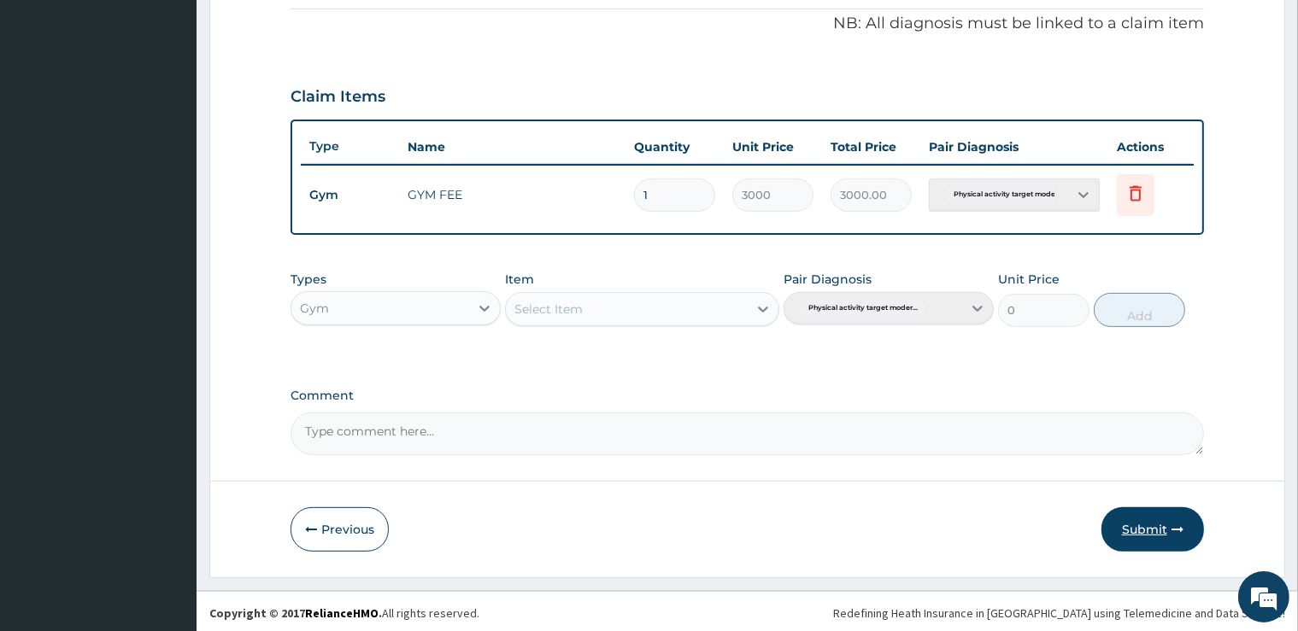
click at [1144, 525] on button "Submit" at bounding box center [1152, 529] width 103 height 44
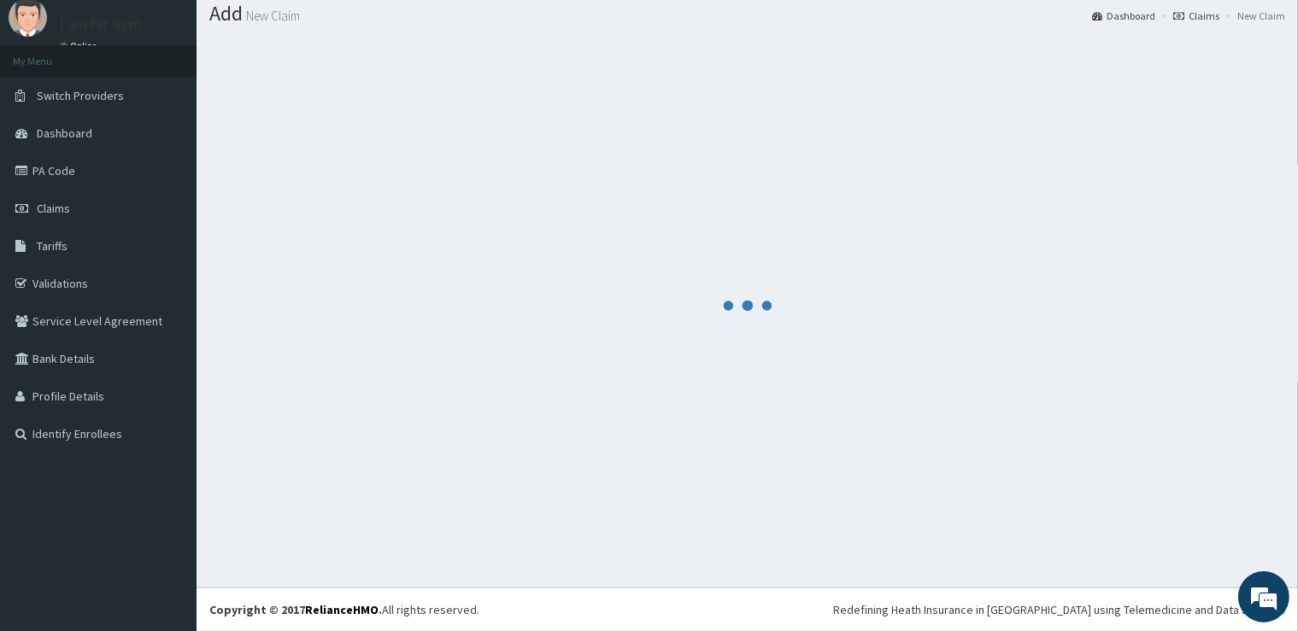
scroll to position [52, 0]
